Goal: Complete application form

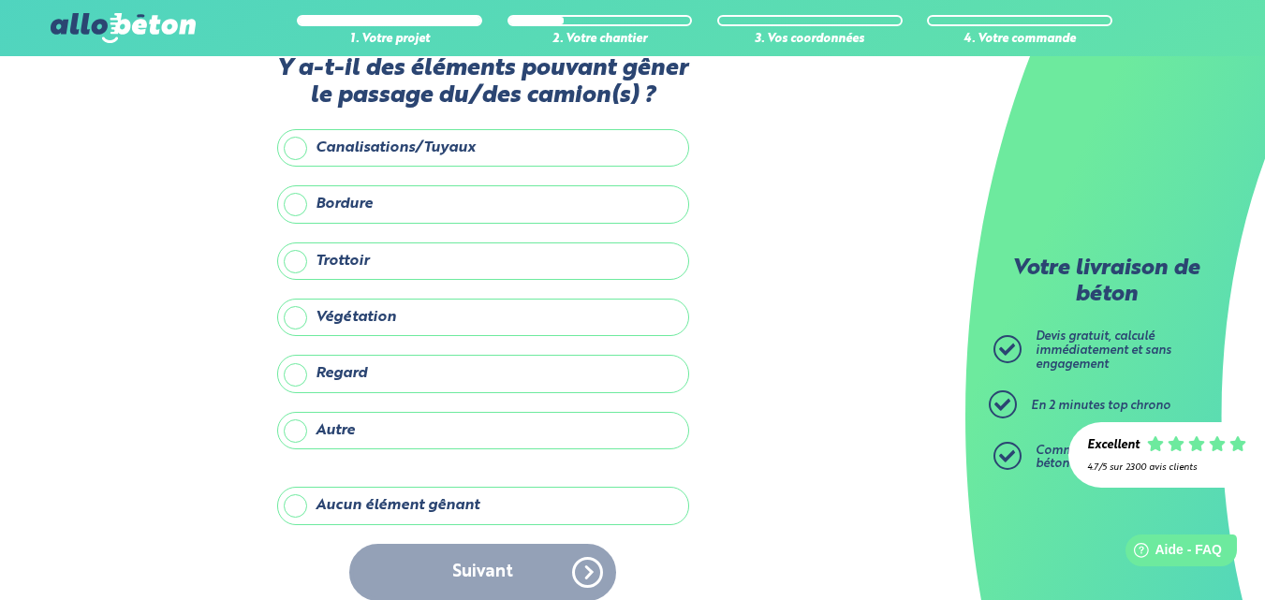
scroll to position [63, 0]
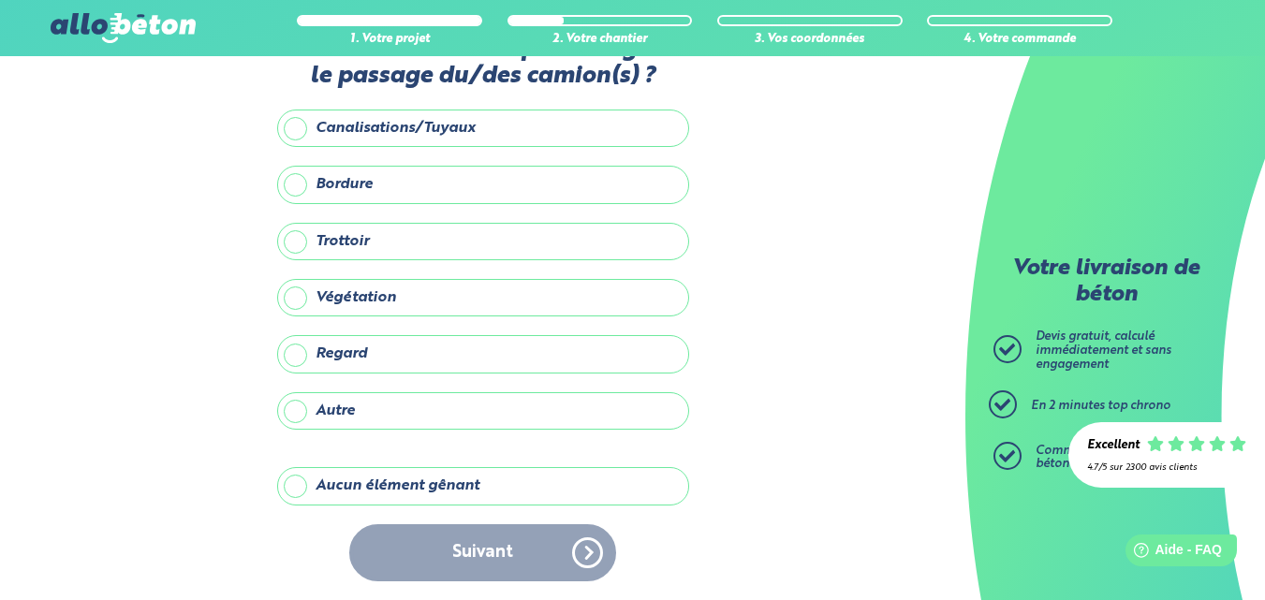
click at [297, 482] on label "Aucun élément gênant" at bounding box center [483, 485] width 412 height 37
click at [0, 0] on input "Aucun élément gênant" at bounding box center [0, 0] width 0 height 0
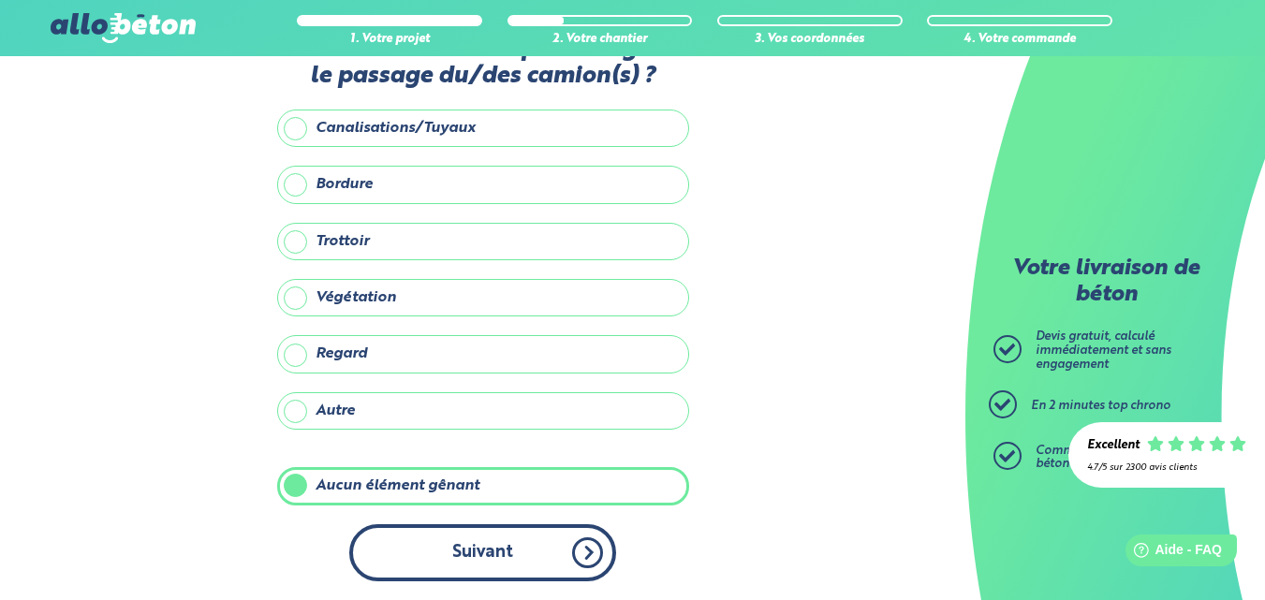
click at [521, 549] on button "Suivant" at bounding box center [482, 552] width 267 height 57
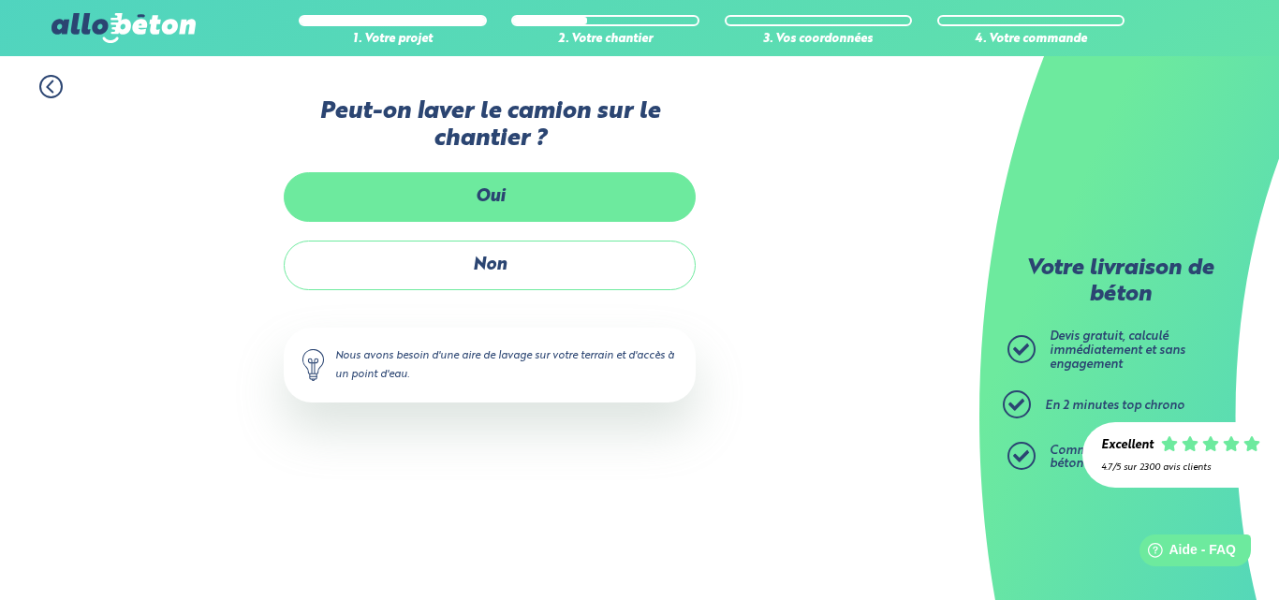
click at [498, 200] on label "Oui" at bounding box center [490, 197] width 412 height 50
click at [0, 0] on input "Oui" at bounding box center [0, 0] width 0 height 0
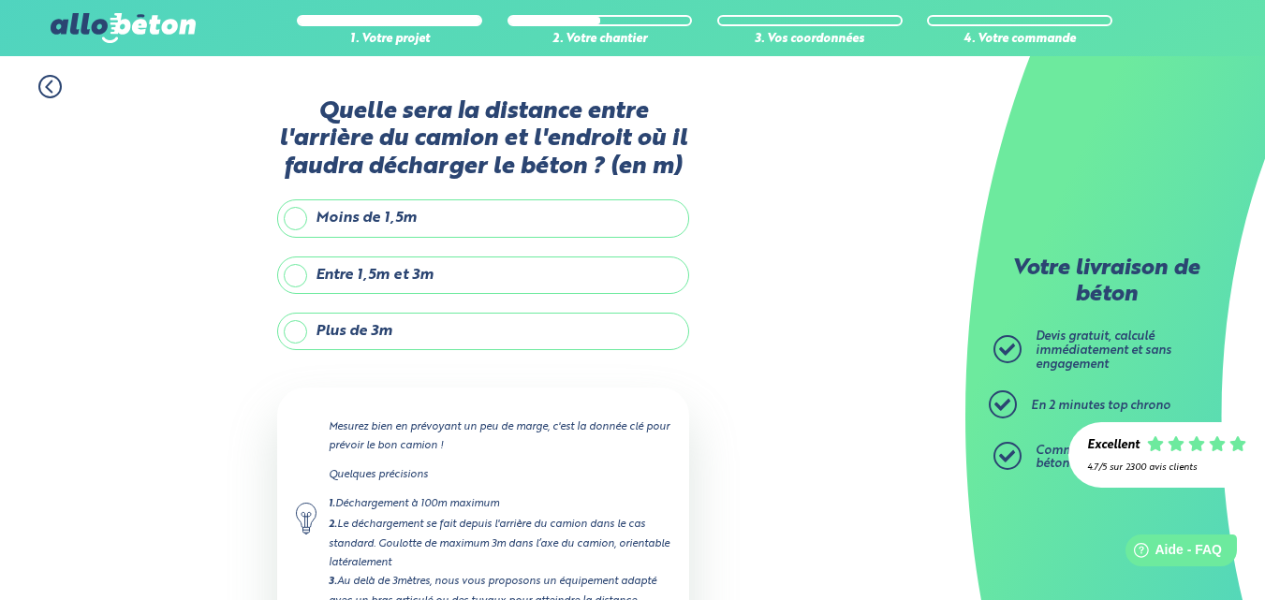
click at [308, 276] on label "Entre 1,5m et 3m" at bounding box center [483, 274] width 412 height 37
click at [0, 0] on input "Entre 1,5m et 3m" at bounding box center [0, 0] width 0 height 0
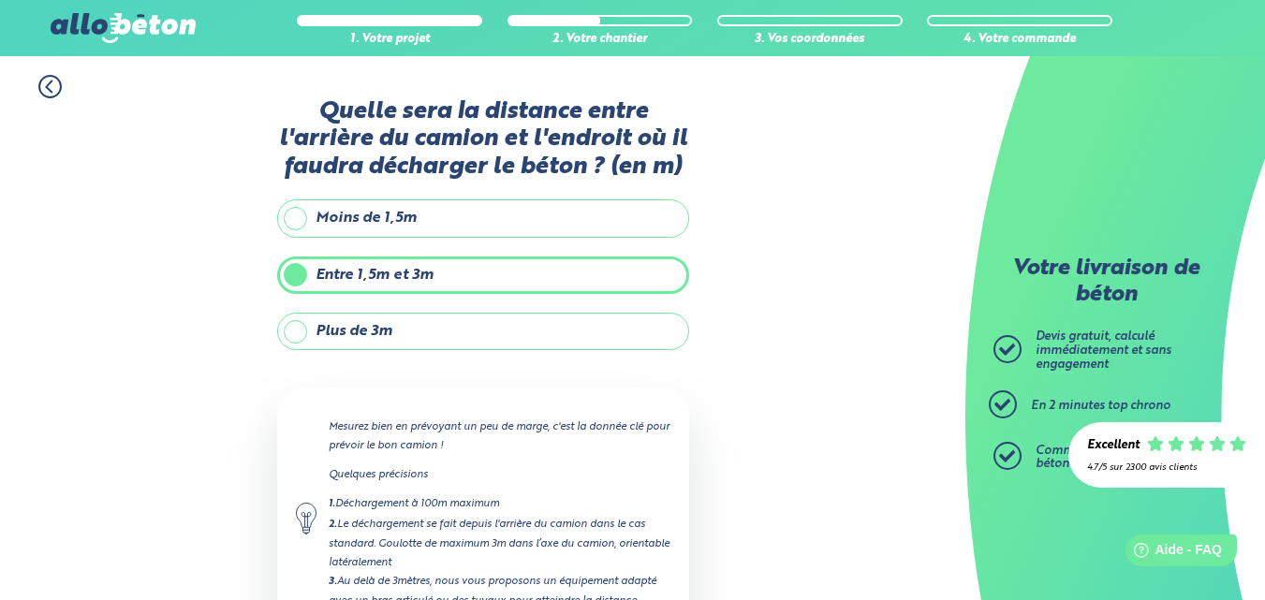
click at [295, 221] on label "Moins de 1,5m" at bounding box center [483, 217] width 412 height 37
click at [0, 0] on input "Moins de 1,5m" at bounding box center [0, 0] width 0 height 0
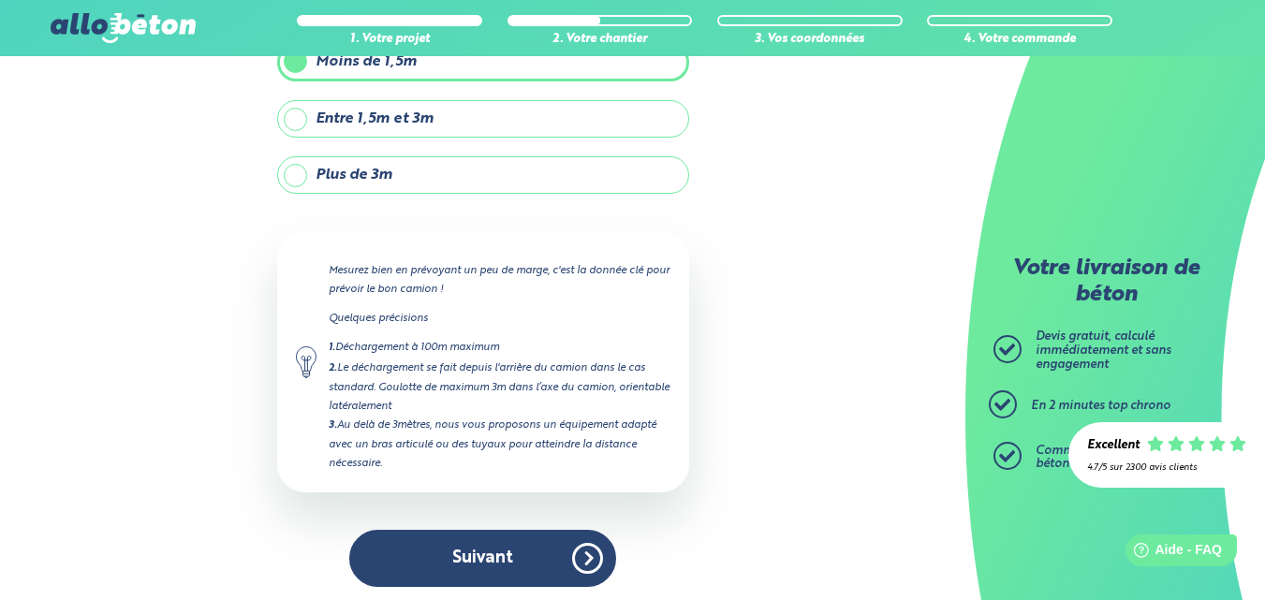
scroll to position [162, 0]
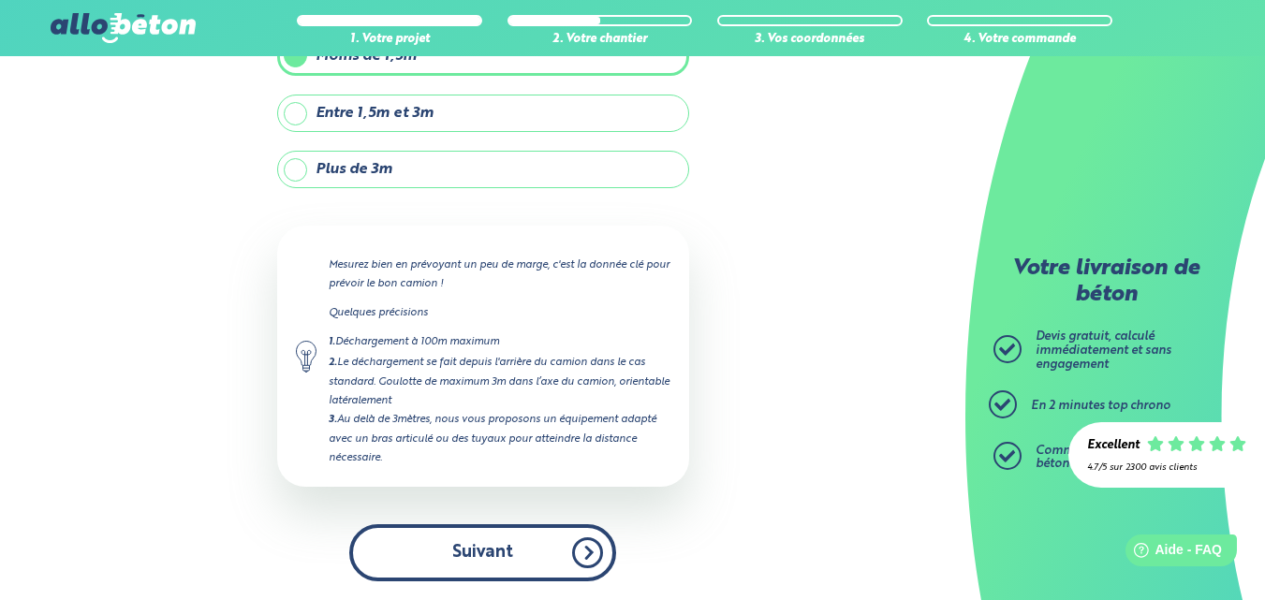
click at [522, 544] on button "Suivant" at bounding box center [482, 552] width 267 height 57
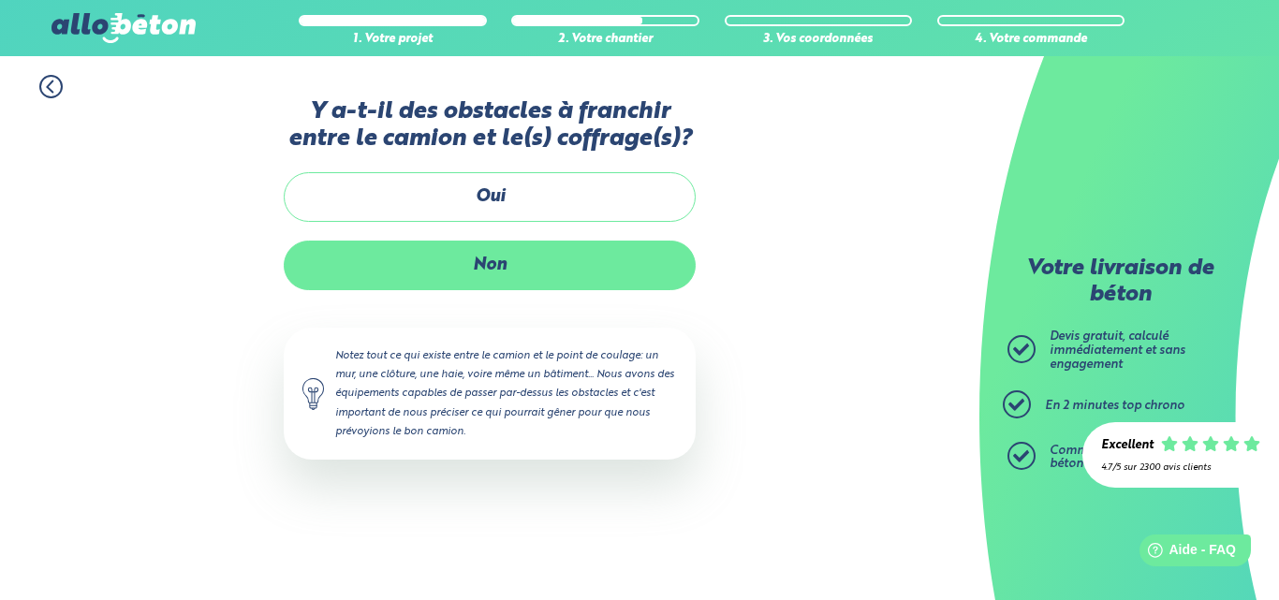
click at [479, 265] on label "Non" at bounding box center [490, 266] width 412 height 50
click at [0, 0] on input "Non" at bounding box center [0, 0] width 0 height 0
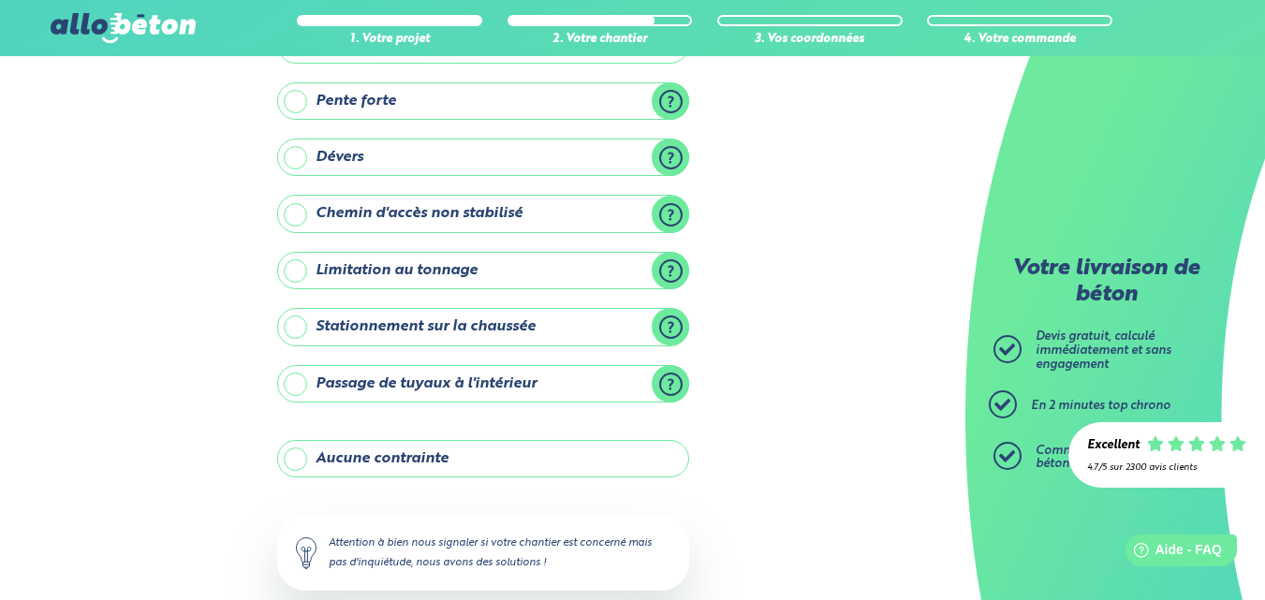
scroll to position [187, 0]
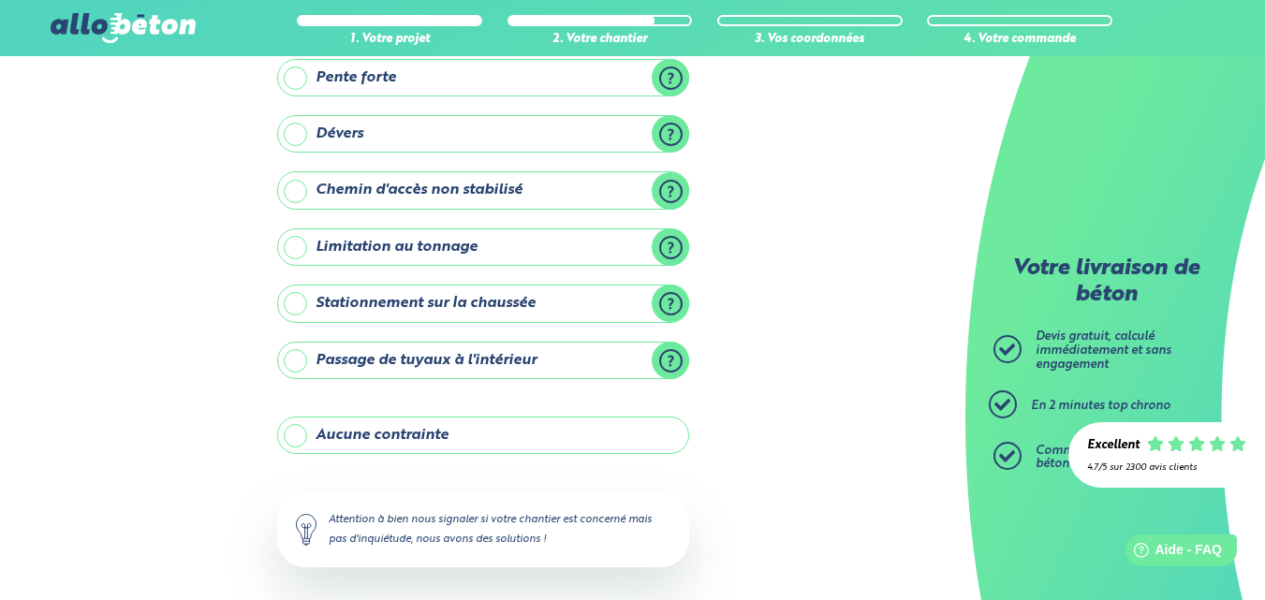
click at [315, 437] on label "Aucune contrainte" at bounding box center [483, 435] width 412 height 37
click at [0, 0] on input "Aucune contrainte" at bounding box center [0, 0] width 0 height 0
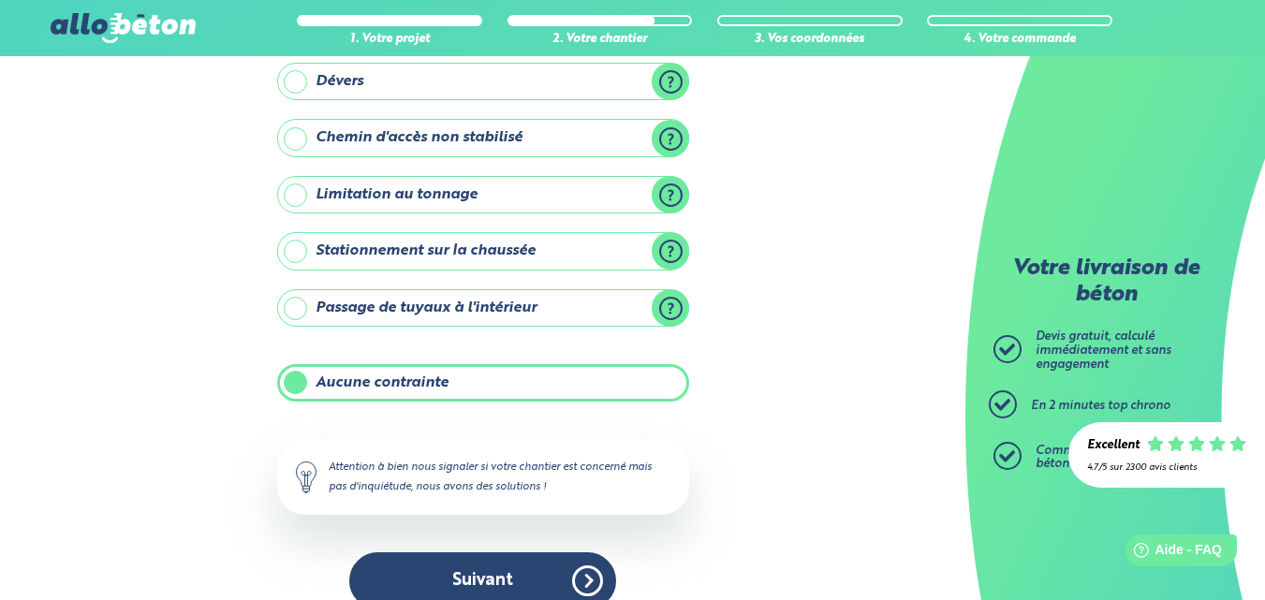
scroll to position [268, 0]
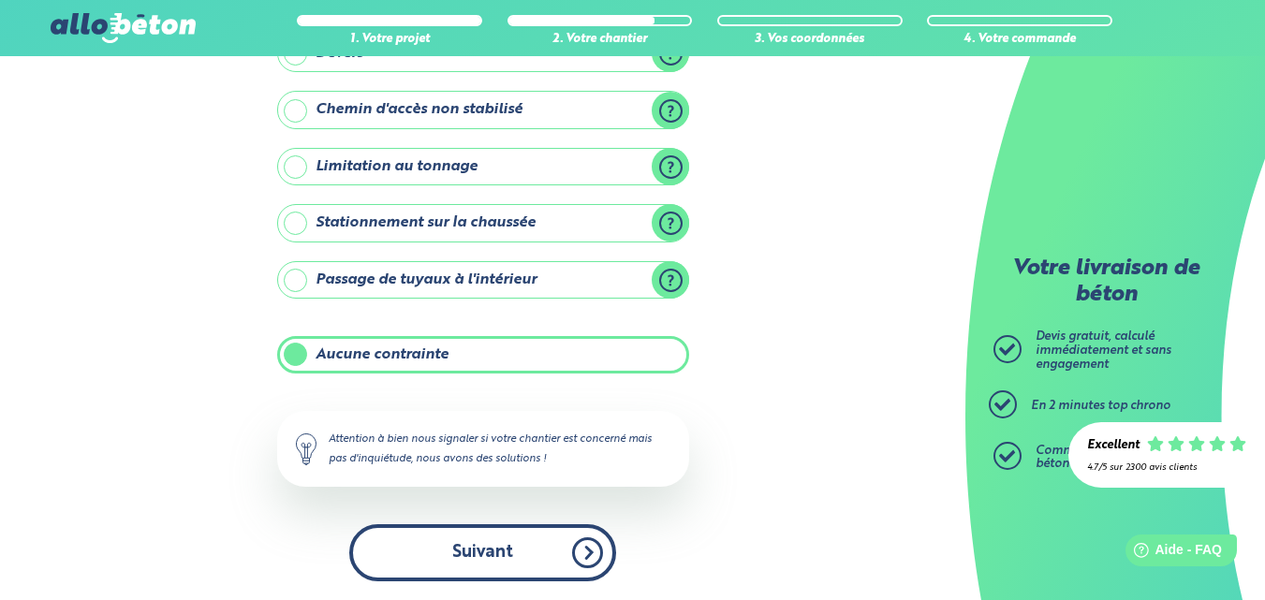
click at [517, 545] on button "Suivant" at bounding box center [482, 552] width 267 height 57
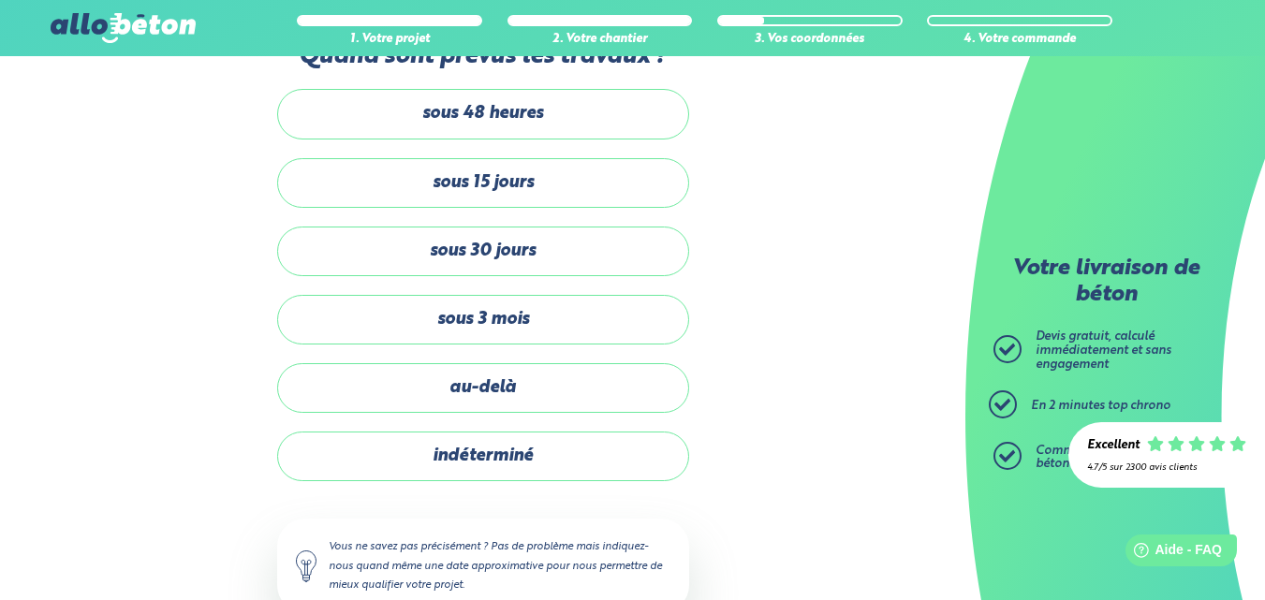
scroll to position [106, 0]
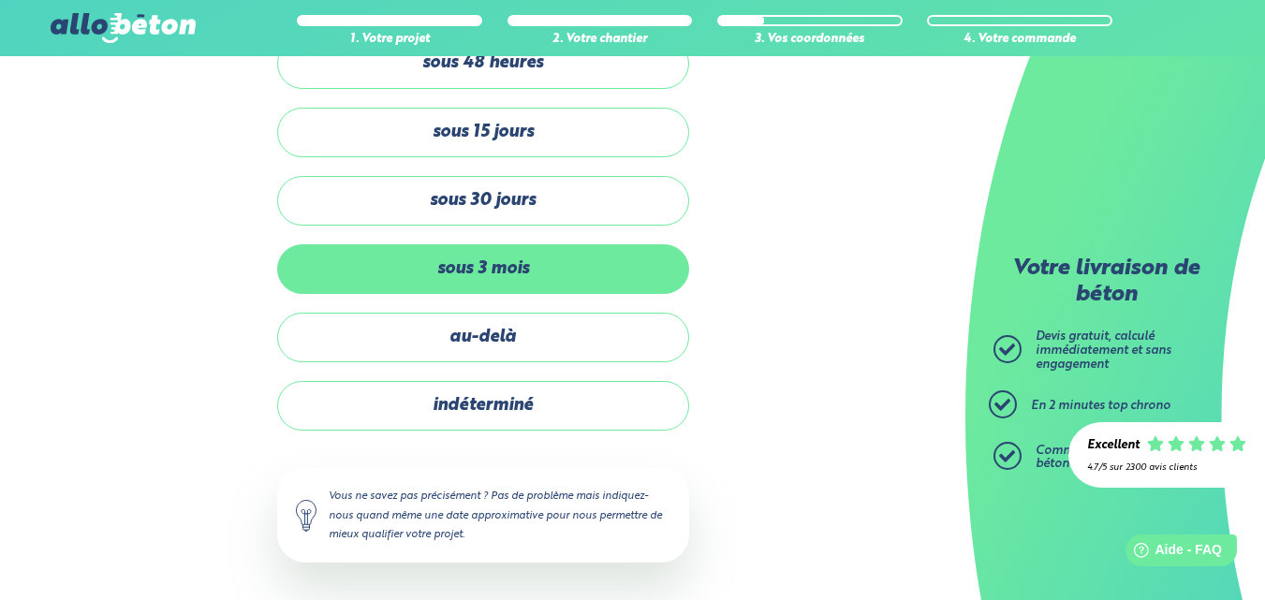
click at [504, 269] on label "sous 3 mois" at bounding box center [483, 269] width 412 height 50
click at [0, 0] on input "sous 3 mois" at bounding box center [0, 0] width 0 height 0
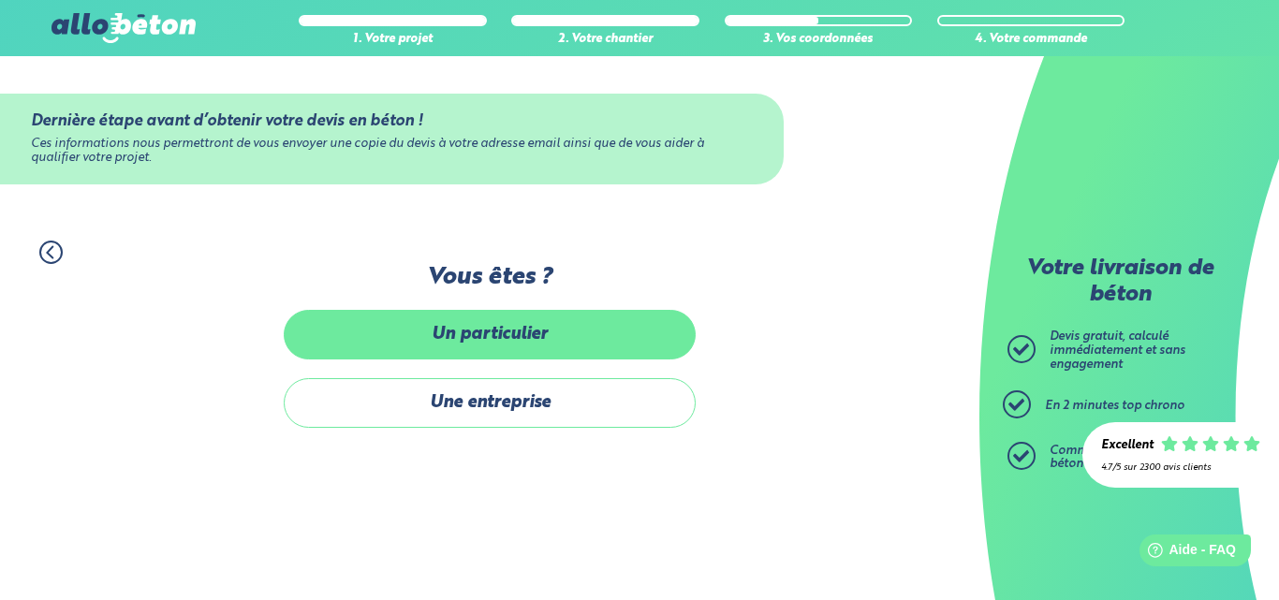
click at [486, 333] on label "Un particulier" at bounding box center [490, 335] width 412 height 50
click at [0, 0] on input "Un particulier" at bounding box center [0, 0] width 0 height 0
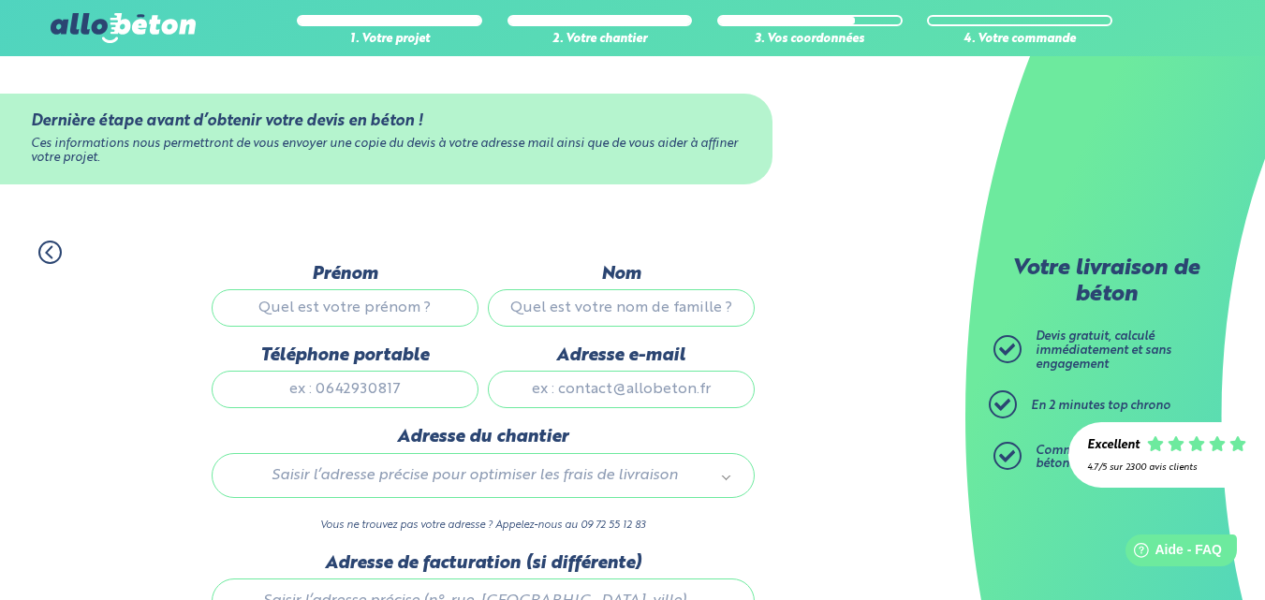
click at [368, 305] on input "Prénom" at bounding box center [345, 307] width 267 height 37
type input "[PERSON_NAME]"
type input "HONTANG"
type input "0628043841"
type input "[EMAIL_ADDRESS][DOMAIN_NAME]"
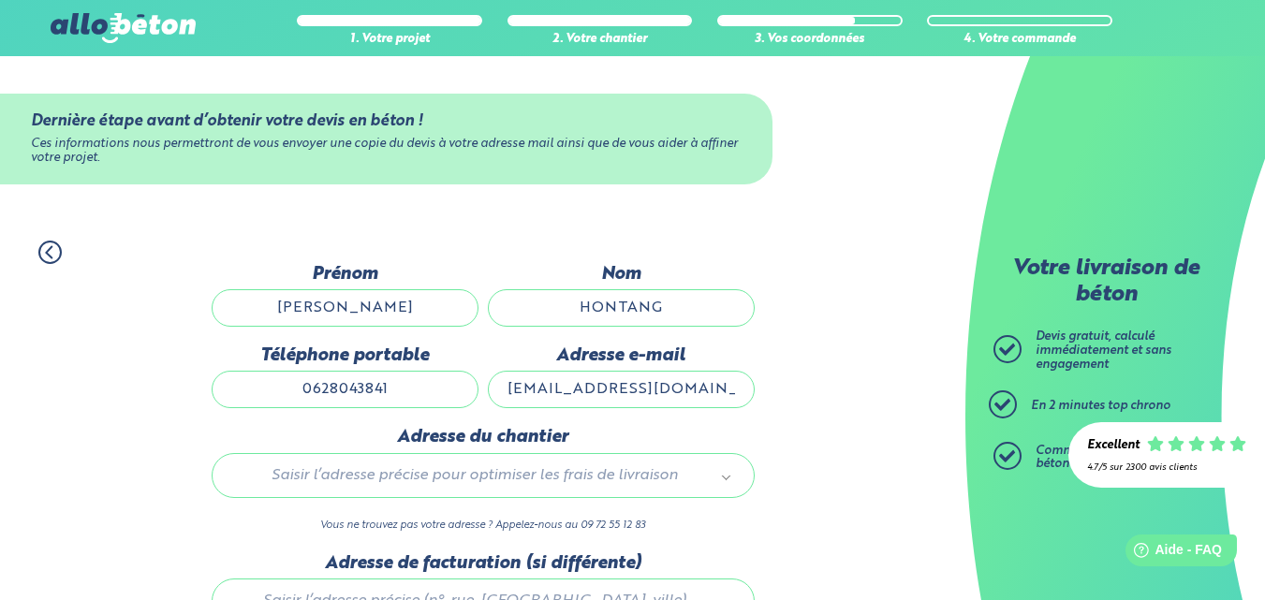
type input "17 CHEMIN LANOTS"
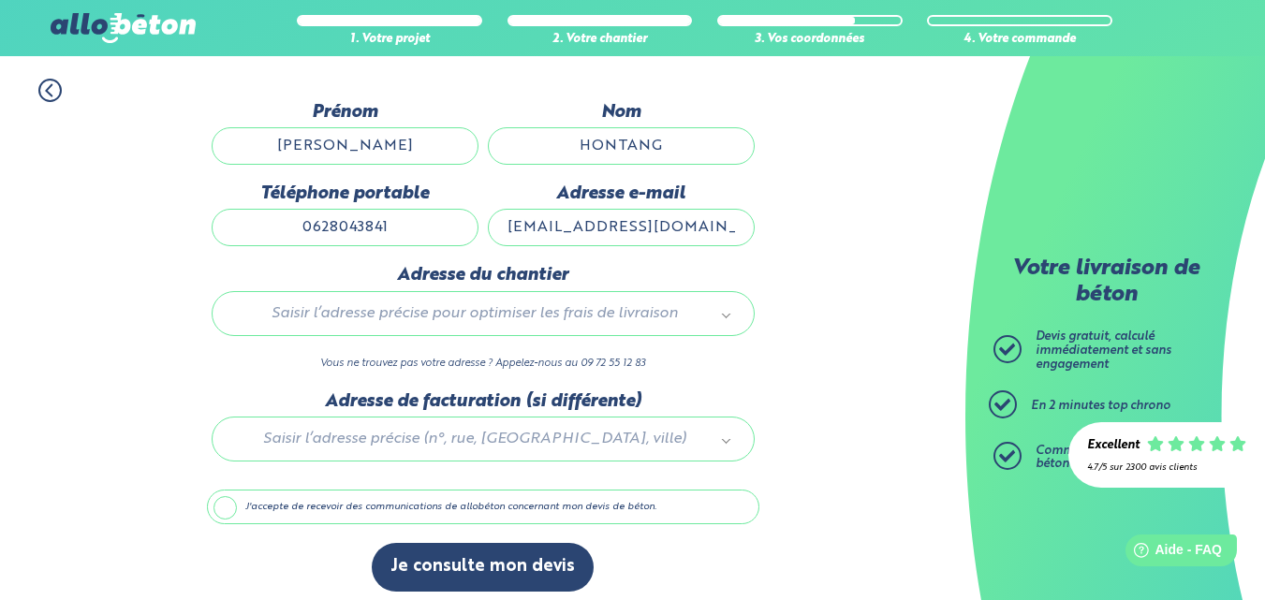
scroll to position [172, 0]
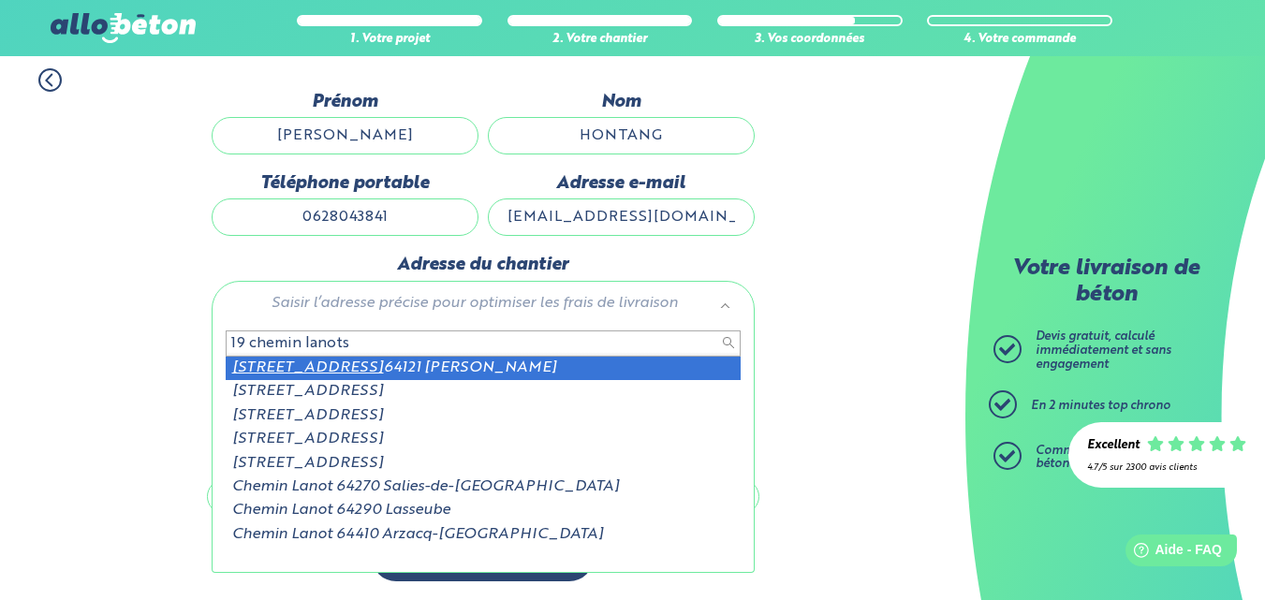
type input "19 chemin lanots"
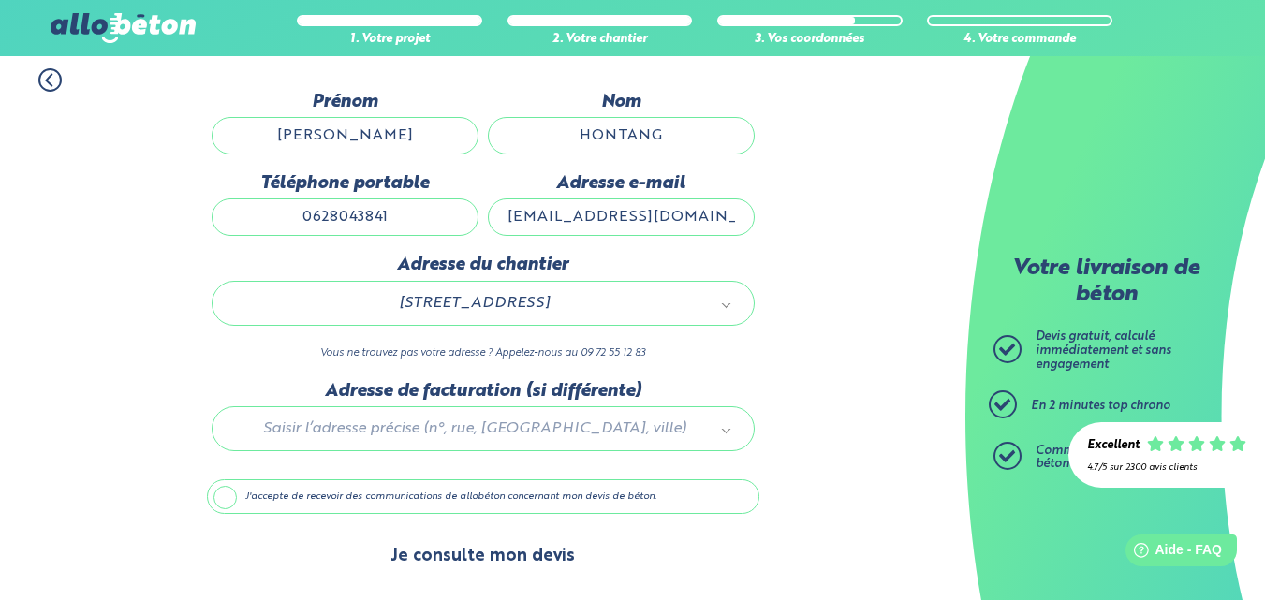
click at [498, 558] on button "Je consulte mon devis" at bounding box center [483, 557] width 222 height 48
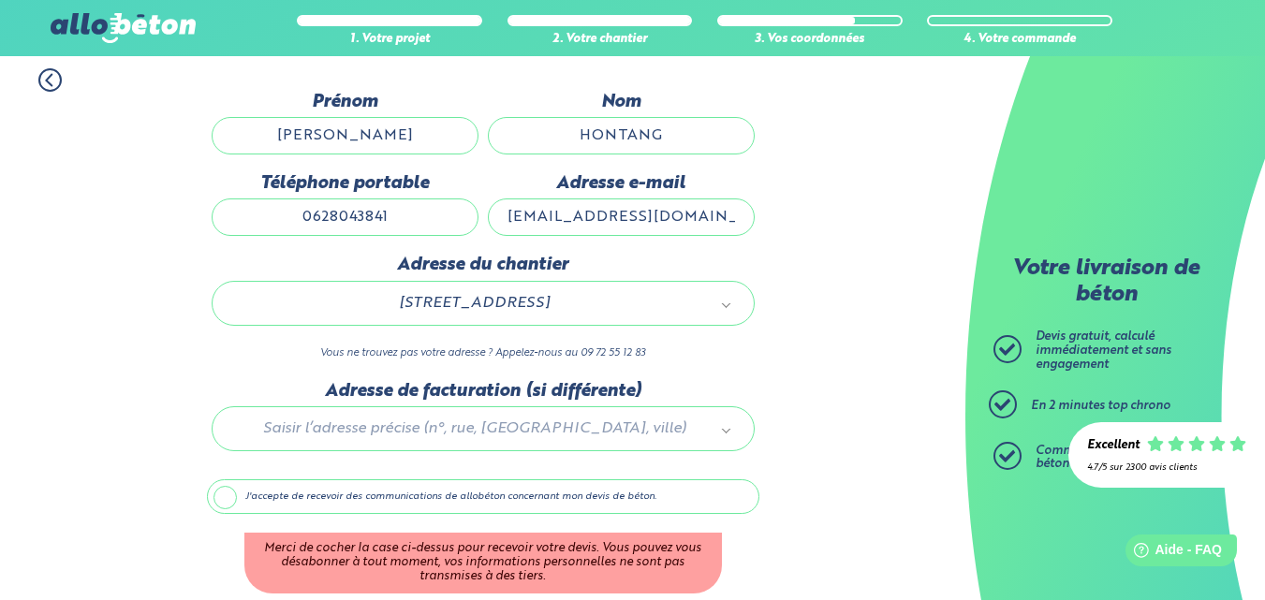
click at [222, 485] on label "J'accepte de recevoir des communications de allobéton concernant mon devis de b…" at bounding box center [483, 497] width 552 height 36
click at [0, 0] on input "J'accepte de recevoir des communications de allobéton concernant mon devis de b…" at bounding box center [0, 0] width 0 height 0
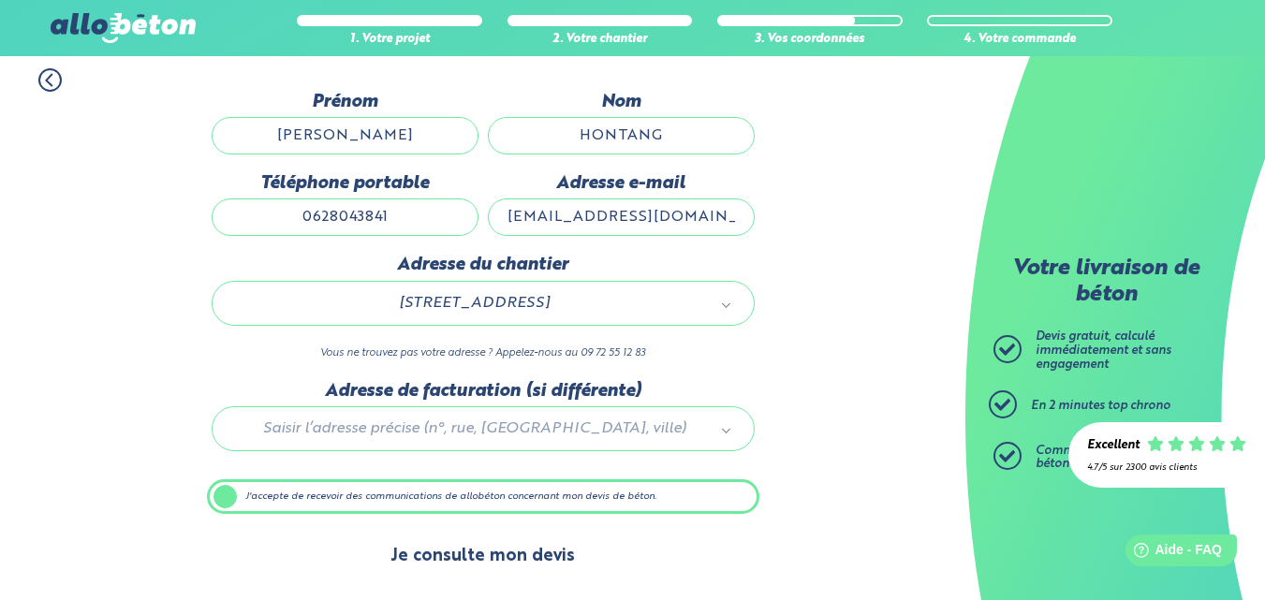
click at [499, 556] on button "Je consulte mon devis" at bounding box center [483, 557] width 222 height 48
